Goal: Task Accomplishment & Management: Manage account settings

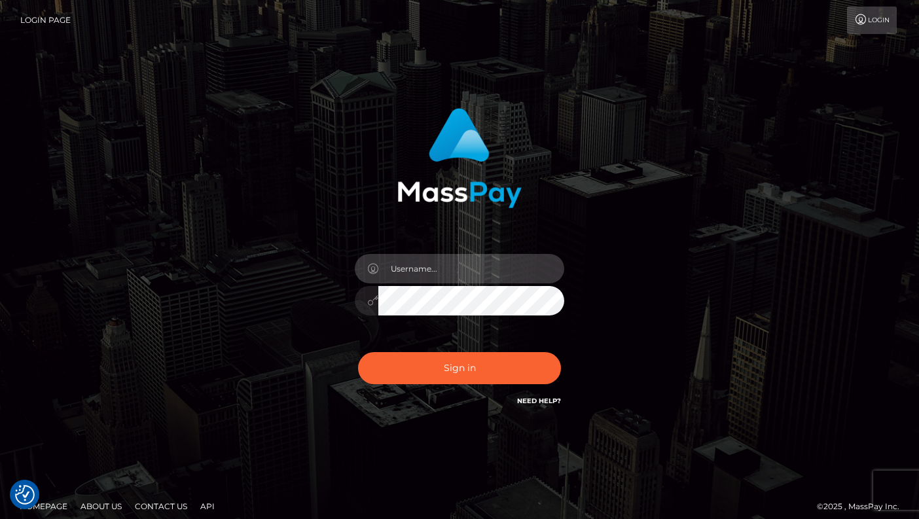
click at [429, 271] on input "text" at bounding box center [471, 268] width 186 height 29
type input "natalianatchan@icloud.com"
click at [358, 352] on button "Sign in" at bounding box center [459, 368] width 203 height 32
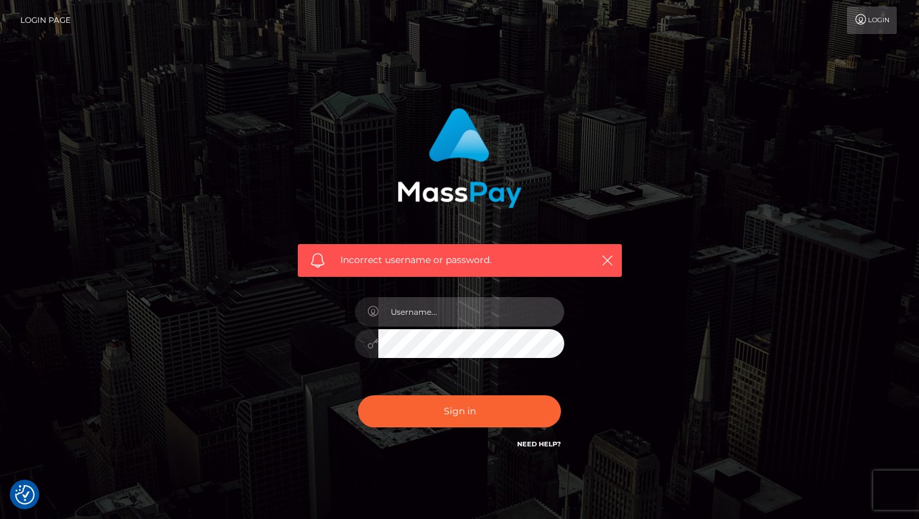
click at [446, 310] on input "text" at bounding box center [471, 311] width 186 height 29
type input "[EMAIL_ADDRESS][DOMAIN_NAME]"
click at [358, 395] on button "Sign in" at bounding box center [459, 411] width 203 height 32
click at [473, 310] on input "text" at bounding box center [471, 311] width 186 height 29
type input "[EMAIL_ADDRESS][DOMAIN_NAME]"
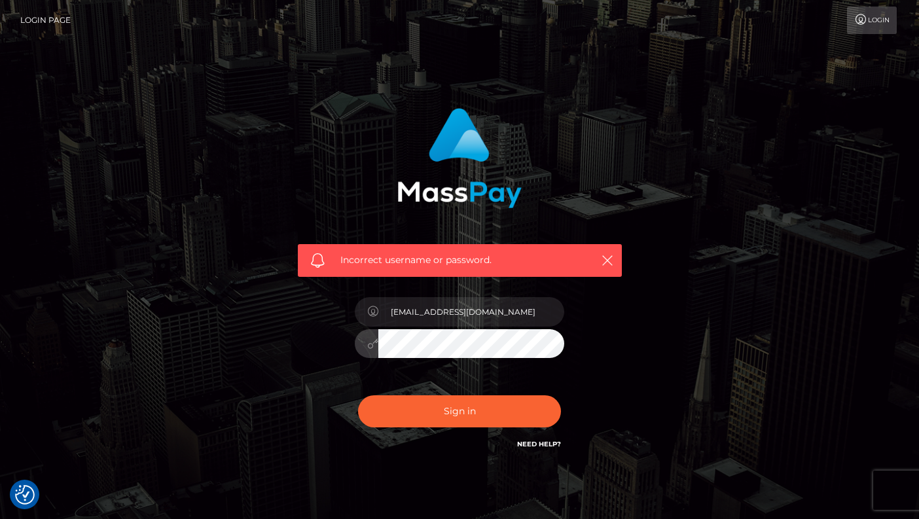
click at [358, 395] on button "Sign in" at bounding box center [459, 411] width 203 height 32
click at [504, 316] on input "text" at bounding box center [471, 311] width 186 height 29
type input "natalianatchan@icloud.com"
click at [358, 395] on button "Sign in" at bounding box center [459, 411] width 203 height 32
click at [434, 318] on input "text" at bounding box center [471, 311] width 186 height 29
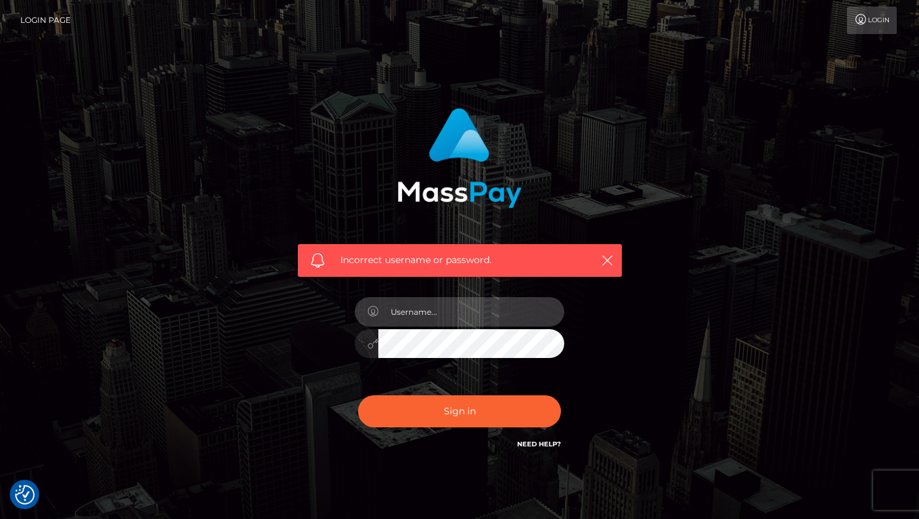
type input "[EMAIL_ADDRESS][DOMAIN_NAME]"
click at [358, 395] on button "Sign in" at bounding box center [459, 411] width 203 height 32
click at [442, 315] on input "text" at bounding box center [471, 311] width 186 height 29
type input "natalianatchan@icloud.com"
click at [358, 395] on button "Sign in" at bounding box center [459, 411] width 203 height 32
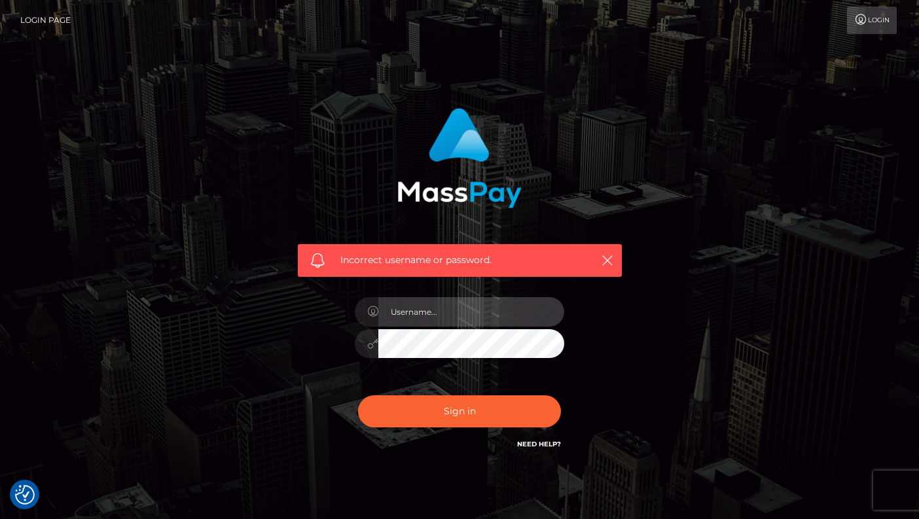
click at [486, 317] on input "text" at bounding box center [471, 311] width 186 height 29
type input "natalianatchan@icloud.com"
click at [358, 395] on button "Sign in" at bounding box center [459, 411] width 203 height 32
click at [507, 306] on input "text" at bounding box center [471, 311] width 186 height 29
type input "[EMAIL_ADDRESS][DOMAIN_NAME]"
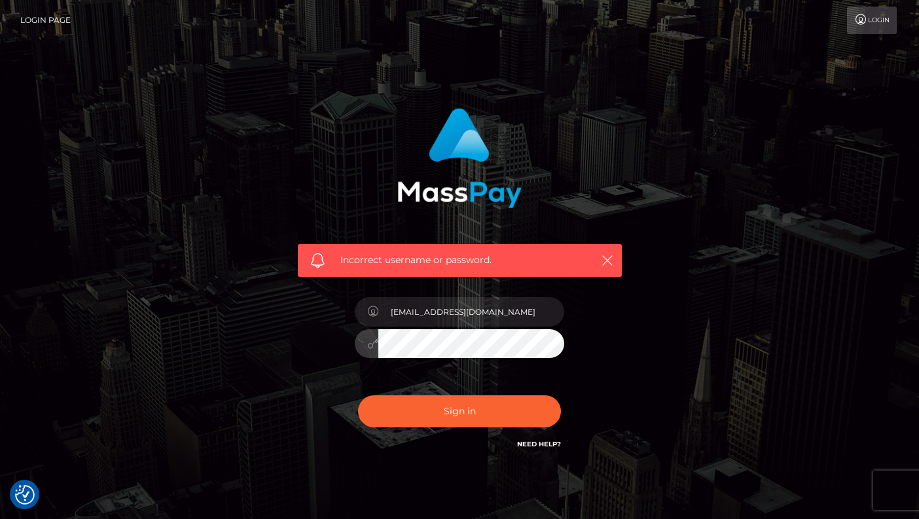
click at [358, 395] on button "Sign in" at bounding box center [459, 411] width 203 height 32
click at [547, 445] on link "Need Help?" at bounding box center [539, 444] width 44 height 9
click at [532, 443] on link "Need Help?" at bounding box center [539, 444] width 44 height 9
click at [534, 445] on link "Need Help?" at bounding box center [539, 444] width 44 height 9
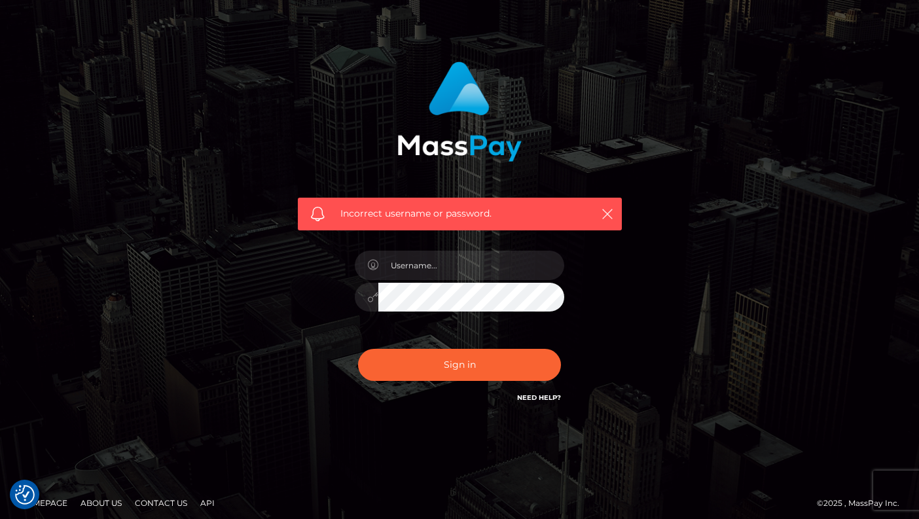
scroll to position [54, 0]
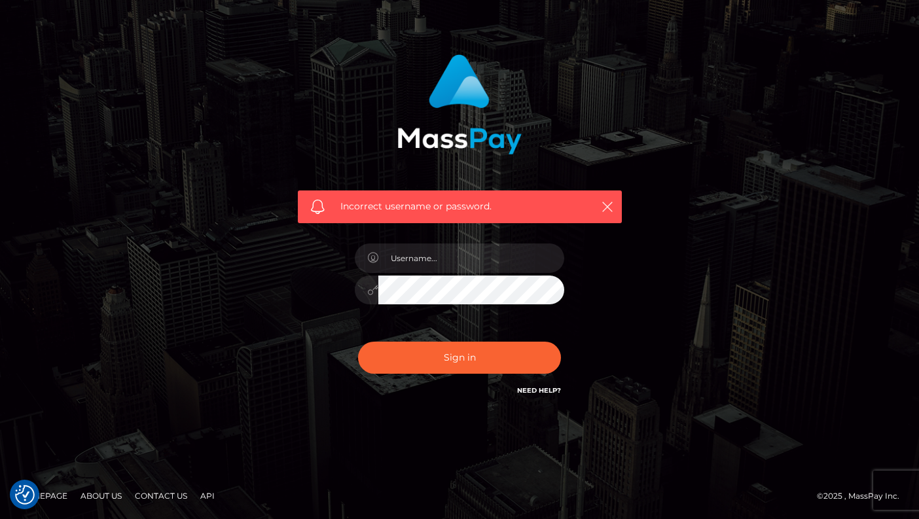
click at [554, 393] on link "Need Help?" at bounding box center [539, 390] width 44 height 9
click at [609, 214] on button "button" at bounding box center [607, 206] width 16 height 16
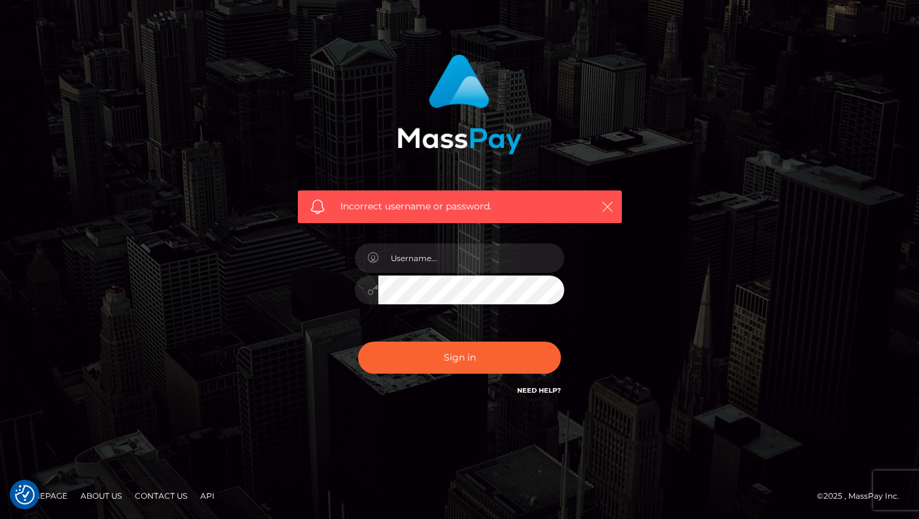
click at [608, 206] on icon "button" at bounding box center [607, 206] width 13 height 13
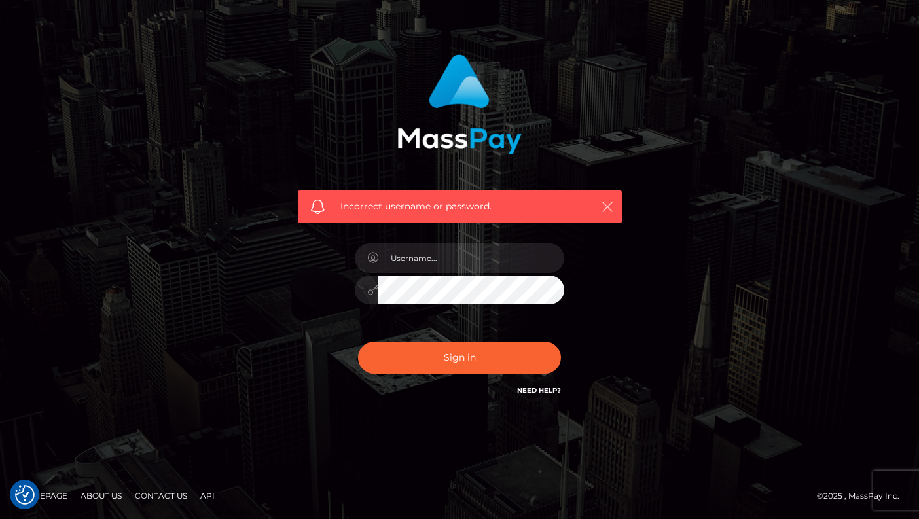
drag, startPoint x: 608, startPoint y: 206, endPoint x: 611, endPoint y: 1, distance: 204.9
click at [608, 179] on div "Incorrect username or password." at bounding box center [460, 134] width 344 height 179
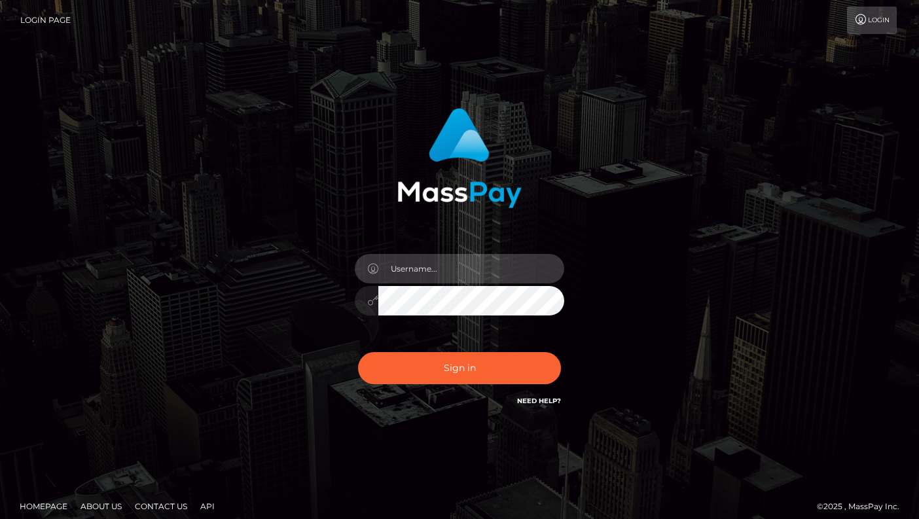
click at [460, 274] on input "text" at bounding box center [471, 268] width 186 height 29
type input "[EMAIL_ADDRESS][DOMAIN_NAME]"
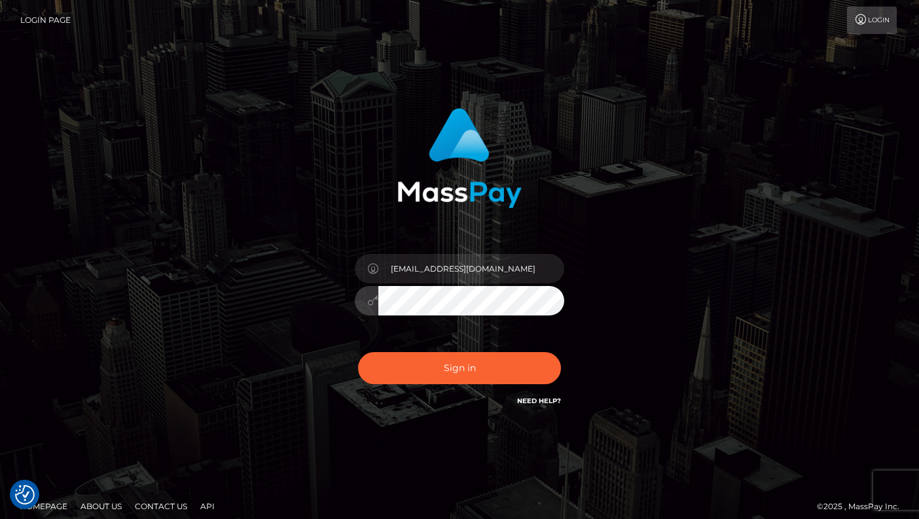
click at [358, 352] on button "Sign in" at bounding box center [459, 368] width 203 height 32
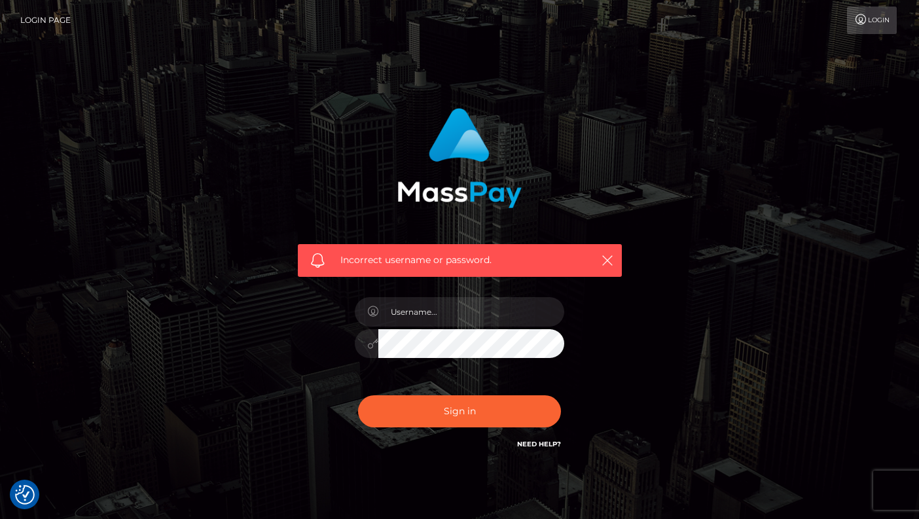
click at [544, 445] on link "Need Help?" at bounding box center [539, 444] width 44 height 9
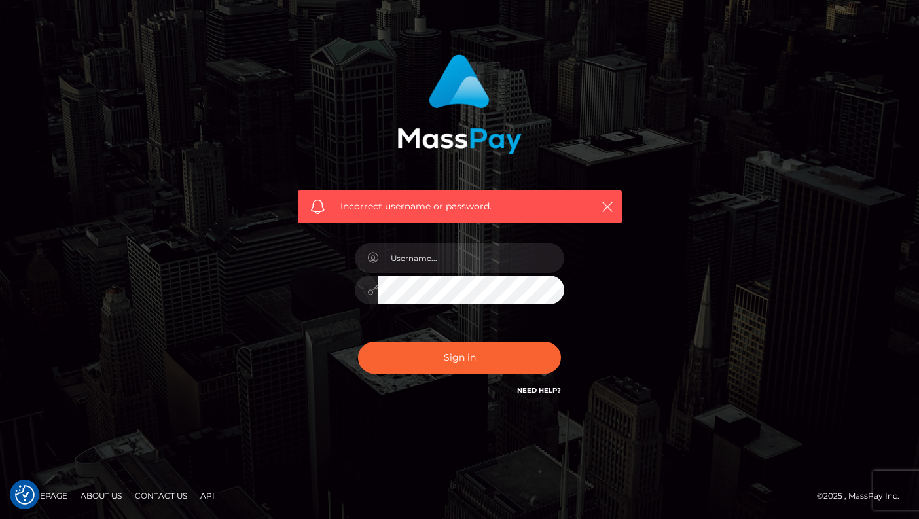
click at [145, 498] on link "Contact Us" at bounding box center [161, 496] width 63 height 20
click at [462, 261] on input "text" at bounding box center [471, 258] width 186 height 29
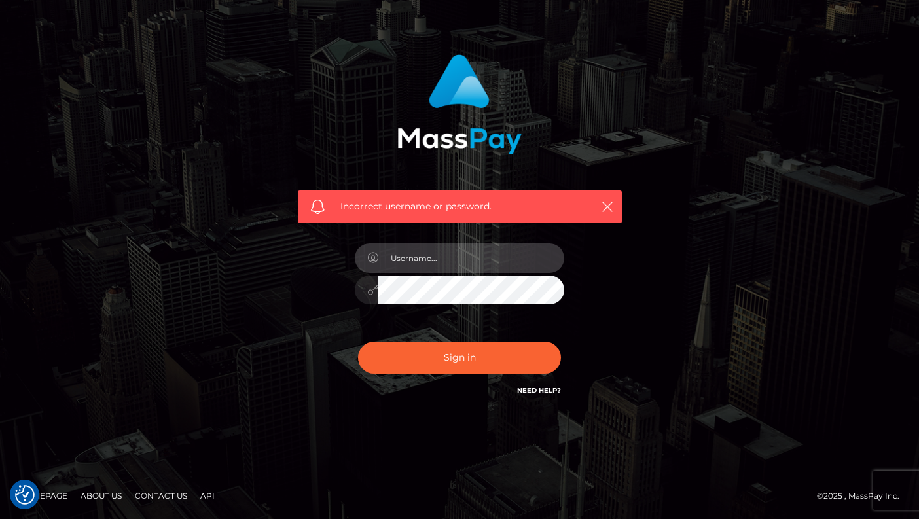
type input "natalianatchan@icloud.com"
click at [358, 342] on button "Sign in" at bounding box center [459, 358] width 203 height 32
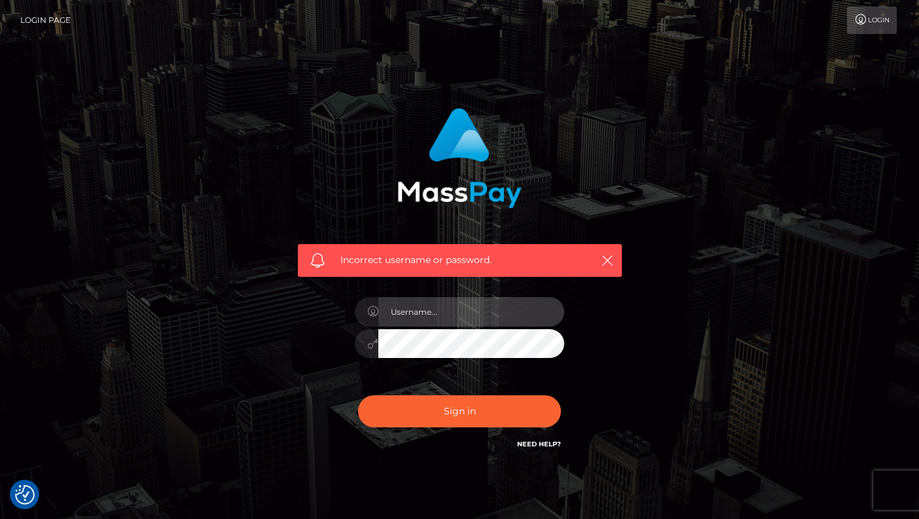
click at [487, 310] on input "text" at bounding box center [471, 311] width 186 height 29
type input "[EMAIL_ADDRESS][DOMAIN_NAME]"
click at [358, 395] on button "Sign in" at bounding box center [459, 411] width 203 height 32
click at [26, 492] on img "Consent Preferences" at bounding box center [25, 495] width 20 height 20
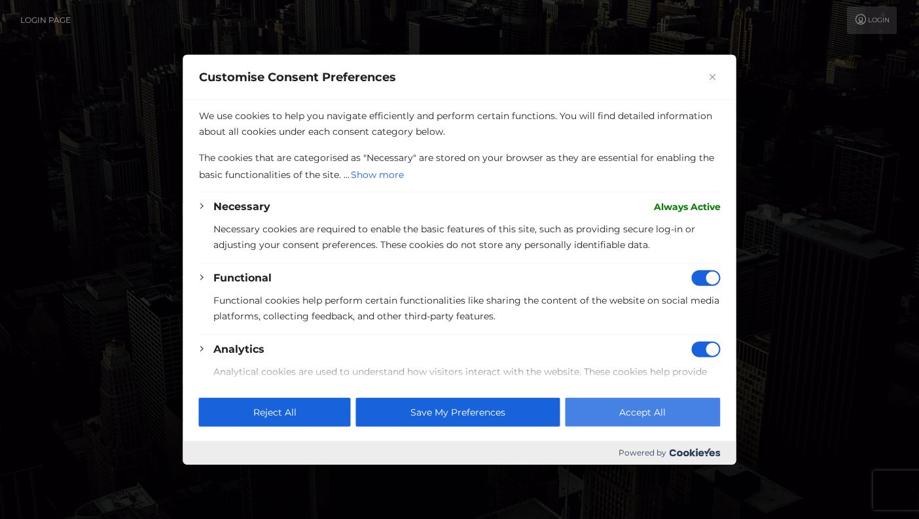
click at [634, 401] on button "Accept All" at bounding box center [642, 412] width 155 height 29
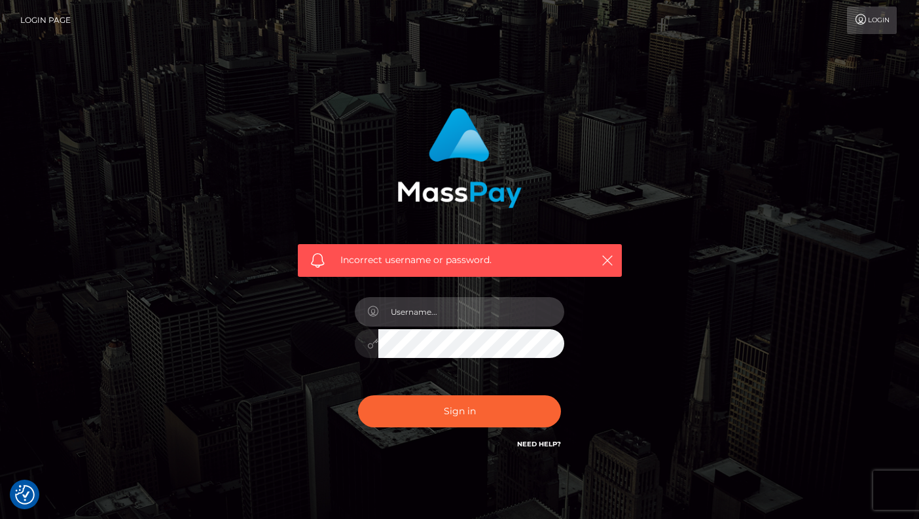
click at [448, 309] on input "text" at bounding box center [471, 311] width 186 height 29
type input "natalianatchan@icloud.com"
click at [358, 395] on button "Sign in" at bounding box center [459, 411] width 203 height 32
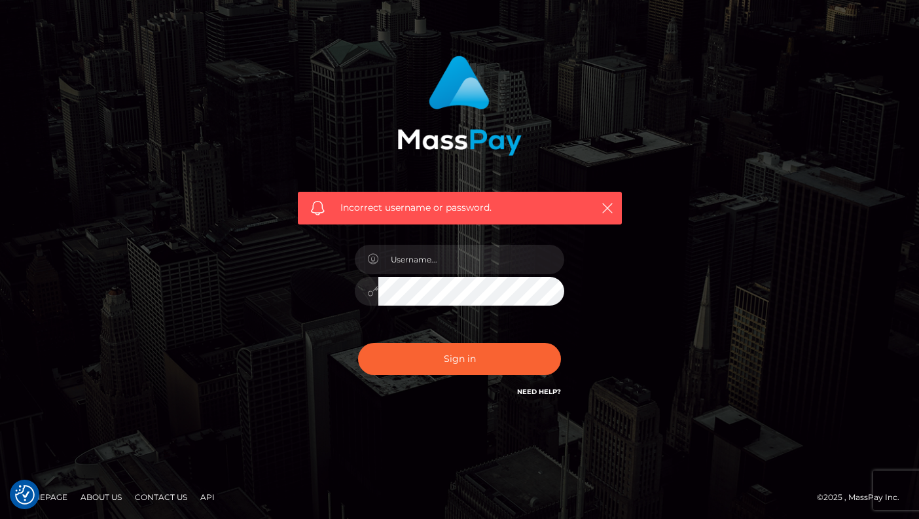
scroll to position [54, 0]
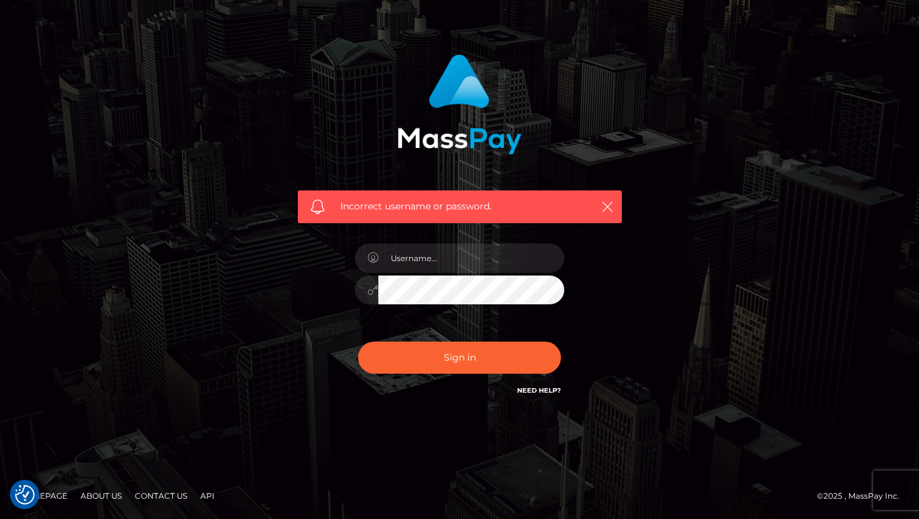
click at [537, 388] on link "Need Help?" at bounding box center [539, 390] width 44 height 9
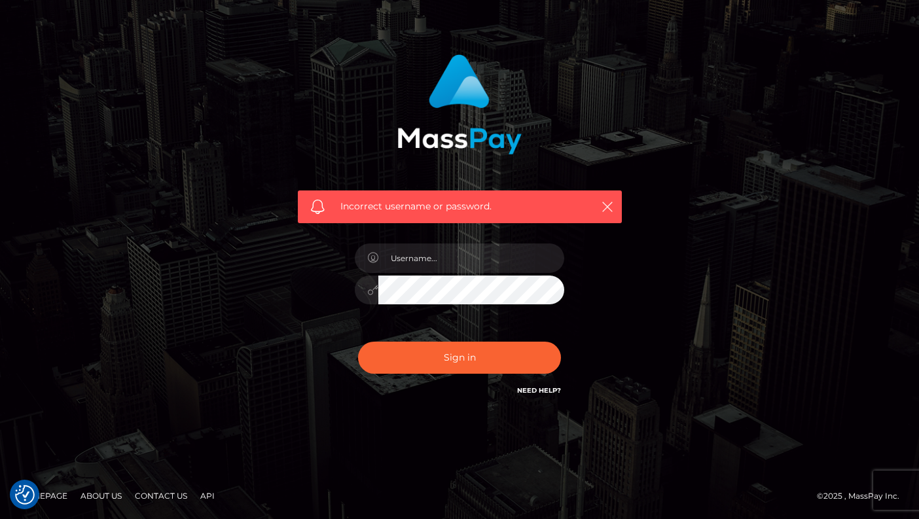
click at [537, 388] on link "Need Help?" at bounding box center [539, 390] width 44 height 9
click at [165, 492] on link "Contact Us" at bounding box center [161, 496] width 63 height 20
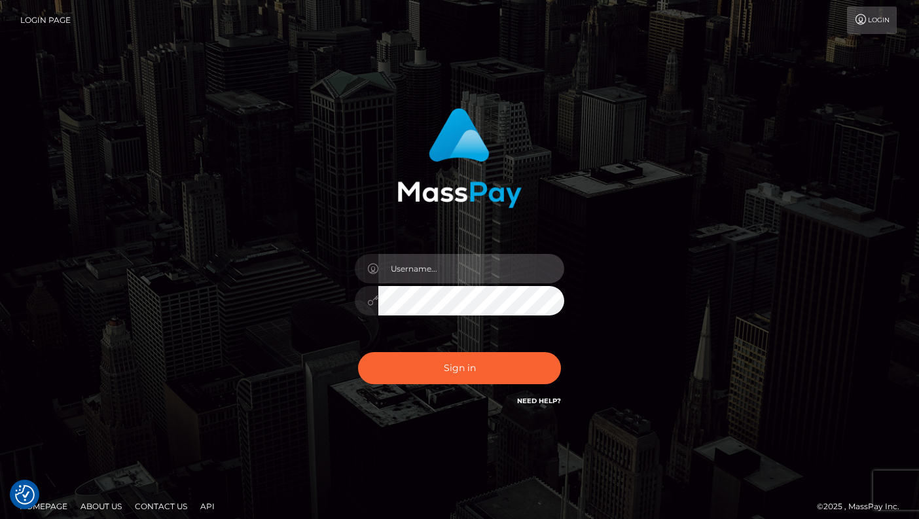
click at [449, 272] on input "text" at bounding box center [471, 268] width 186 height 29
type input "[EMAIL_ADDRESS][DOMAIN_NAME]"
click at [358, 352] on button "Sign in" at bounding box center [459, 368] width 203 height 32
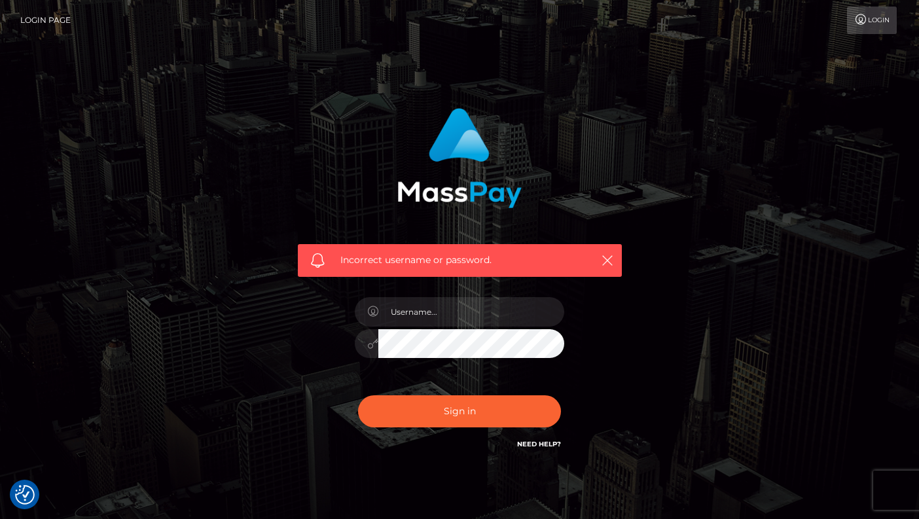
click at [547, 445] on link "Need Help?" at bounding box center [539, 444] width 44 height 9
click at [470, 304] on input "text" at bounding box center [471, 311] width 186 height 29
type input "[EMAIL_ADDRESS][DOMAIN_NAME]"
click at [358, 395] on button "Sign in" at bounding box center [459, 411] width 203 height 32
